Goal: Task Accomplishment & Management: Use online tool/utility

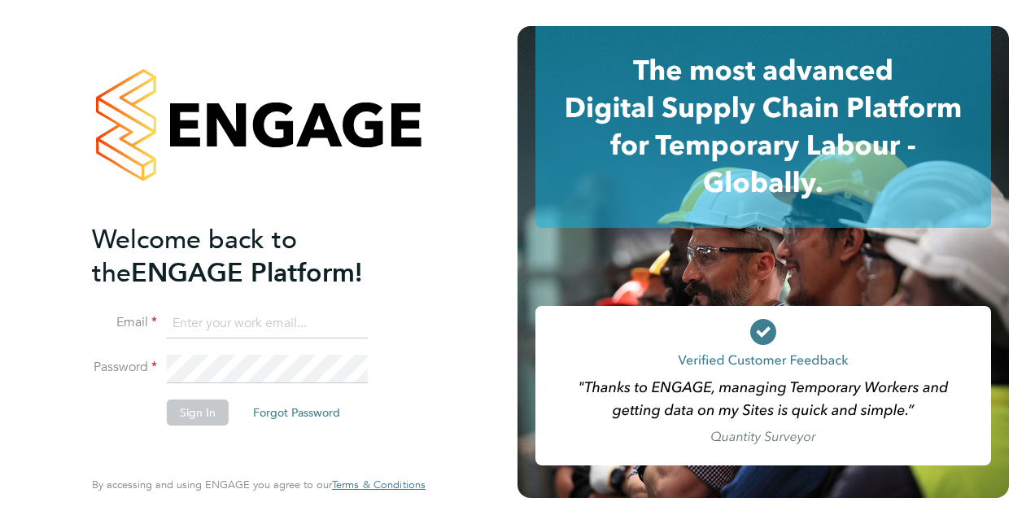
type input "[PERSON_NAME][EMAIL_ADDRESS][PERSON_NAME][DOMAIN_NAME]"
click at [245, 450] on div "Welcome back to the ENGAGE Platform! Email [PERSON_NAME][EMAIL_ADDRESS][PERSON_…" at bounding box center [250, 343] width 317 height 241
click at [212, 413] on button "Sign In" at bounding box center [198, 413] width 62 height 26
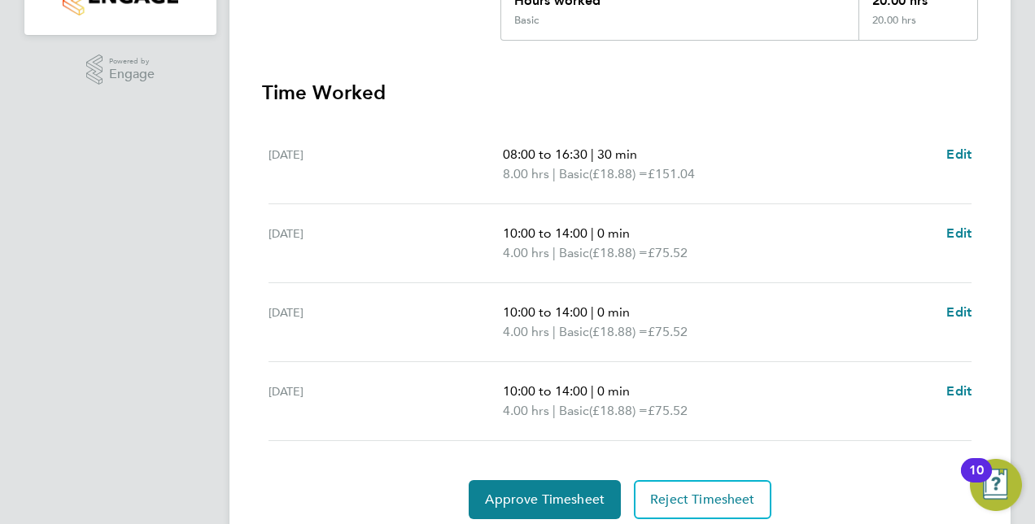
scroll to position [465, 0]
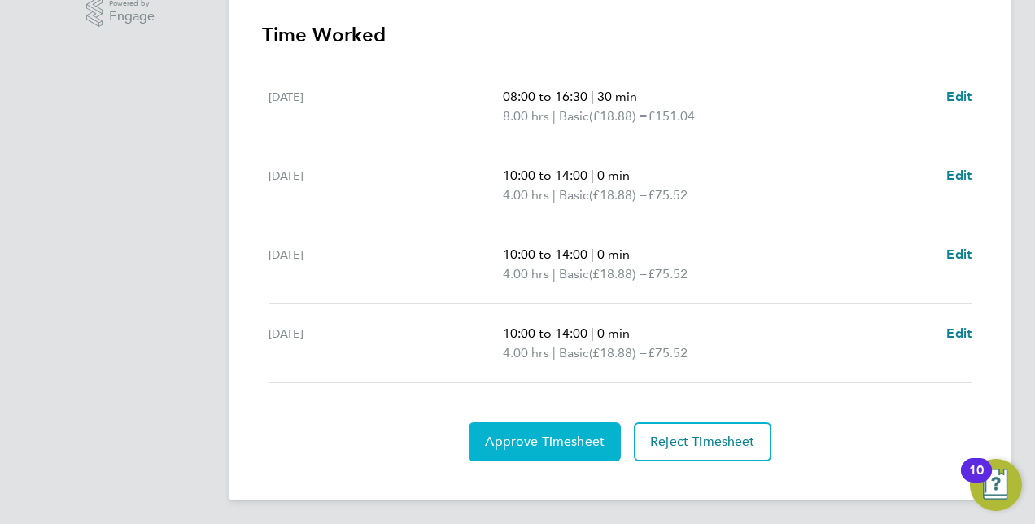
click at [592, 439] on span "Approve Timesheet" at bounding box center [545, 442] width 120 height 16
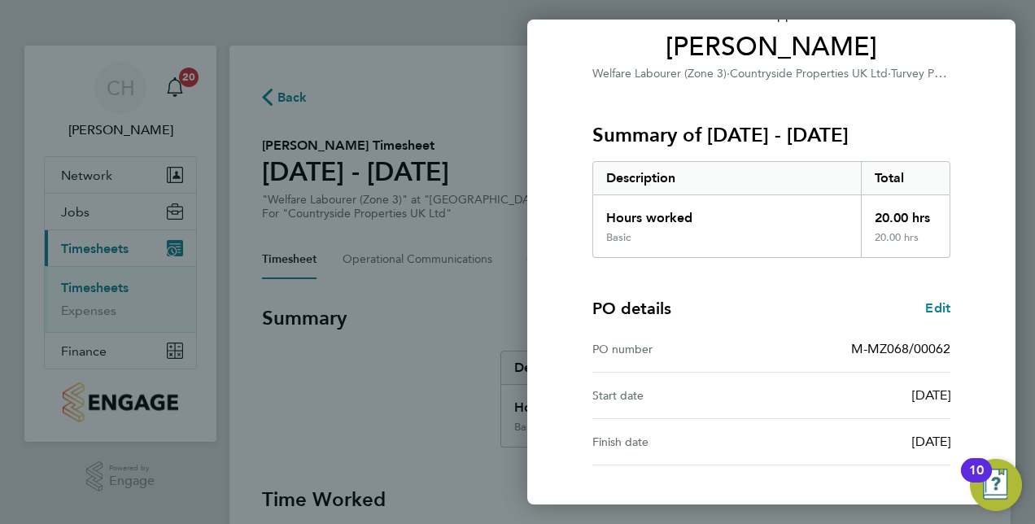
scroll to position [244, 0]
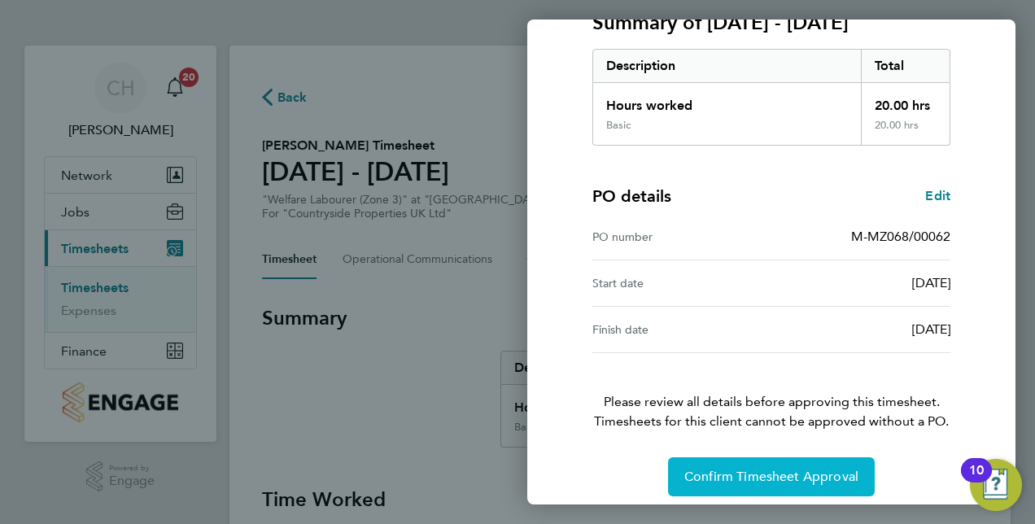
click at [802, 472] on span "Confirm Timesheet Approval" at bounding box center [771, 477] width 174 height 16
